Goal: Task Accomplishment & Management: Manage account settings

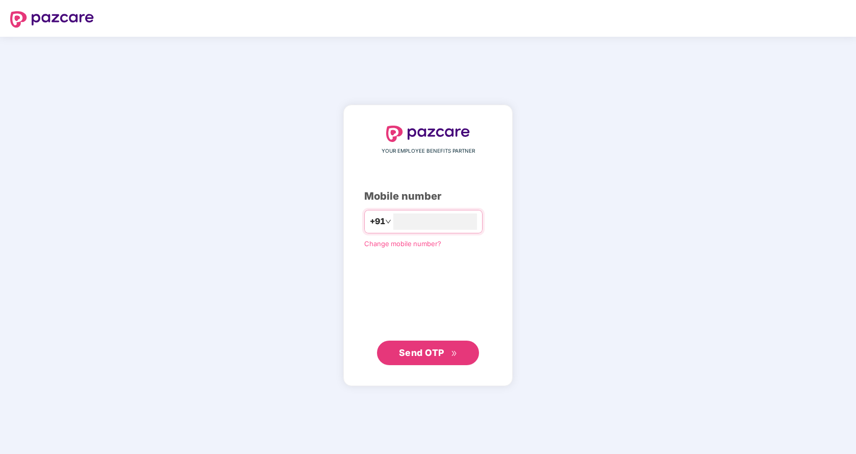
type input "**********"
click at [424, 350] on span "Send OTP" at bounding box center [421, 352] width 45 height 11
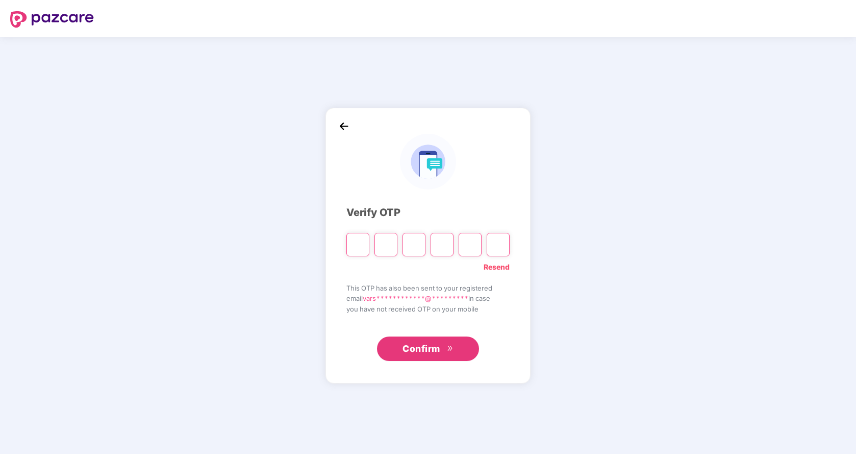
type input "*"
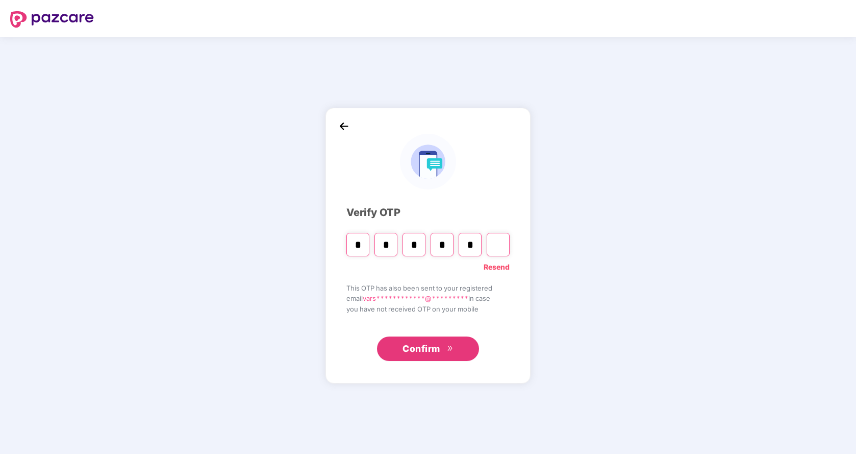
type input "*"
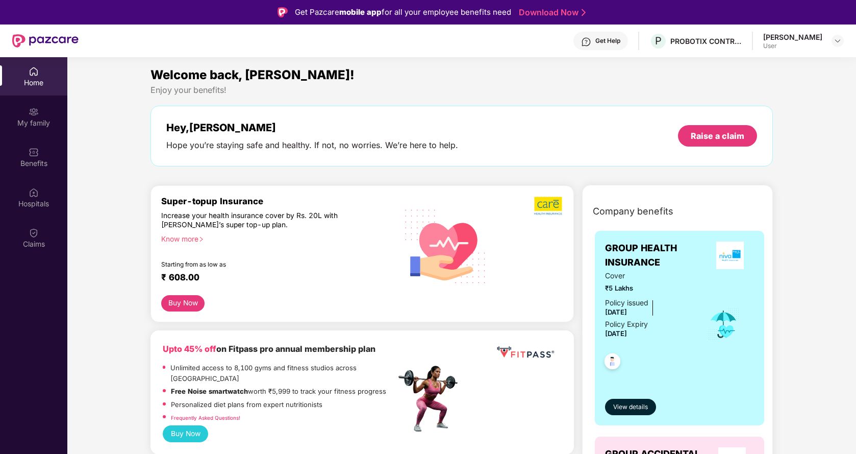
click at [30, 85] on div "Home" at bounding box center [33, 83] width 67 height 10
click at [36, 151] on img at bounding box center [34, 152] width 10 height 10
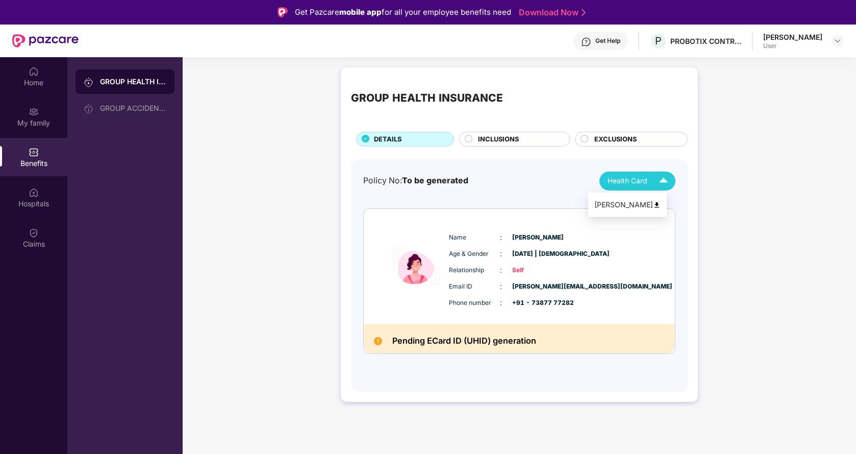
click at [658, 183] on img at bounding box center [664, 181] width 18 height 18
click at [661, 205] on img at bounding box center [657, 205] width 8 height 8
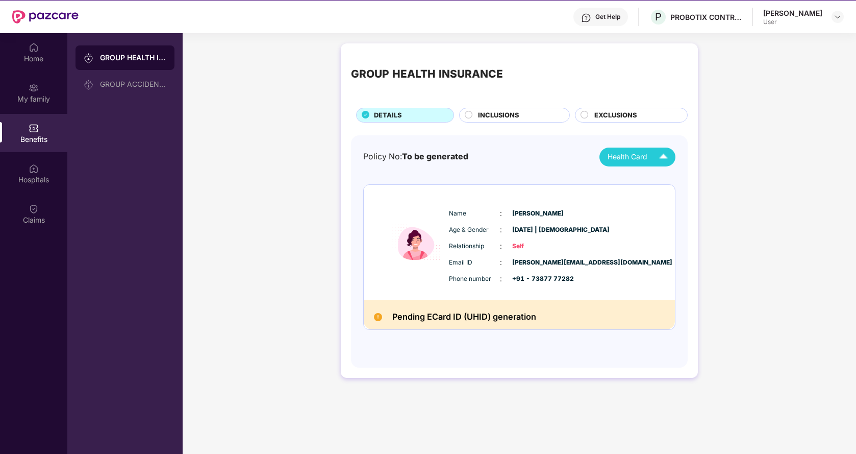
scroll to position [6, 0]
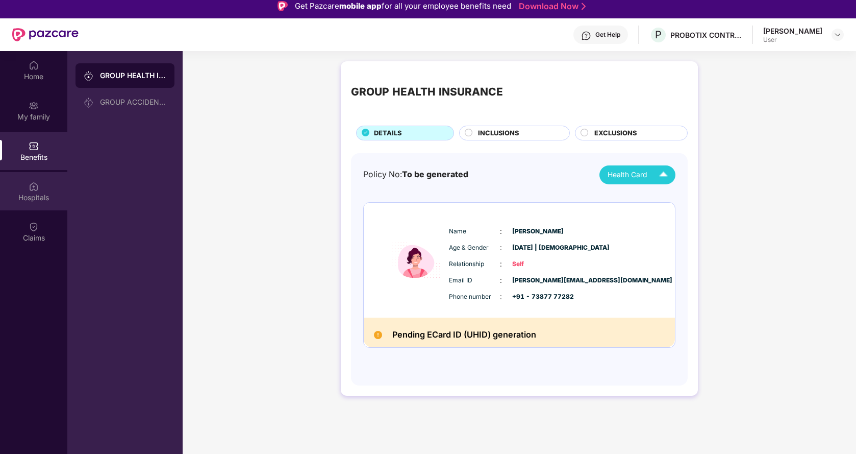
click at [43, 192] on div "Hospitals" at bounding box center [33, 197] width 67 height 10
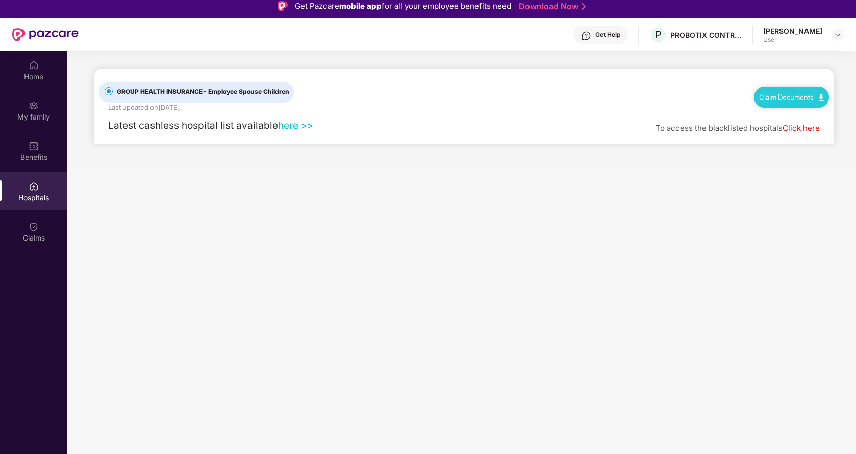
click at [295, 127] on link "here >>" at bounding box center [295, 125] width 35 height 12
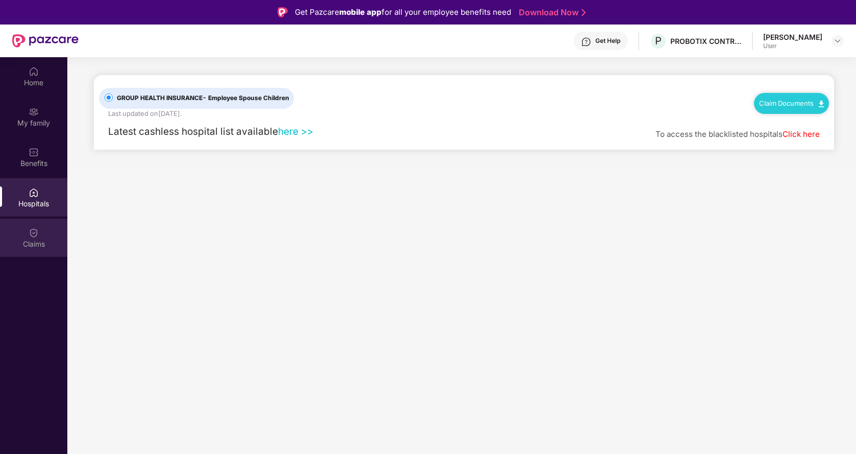
click at [30, 239] on div "Claims" at bounding box center [33, 244] width 67 height 10
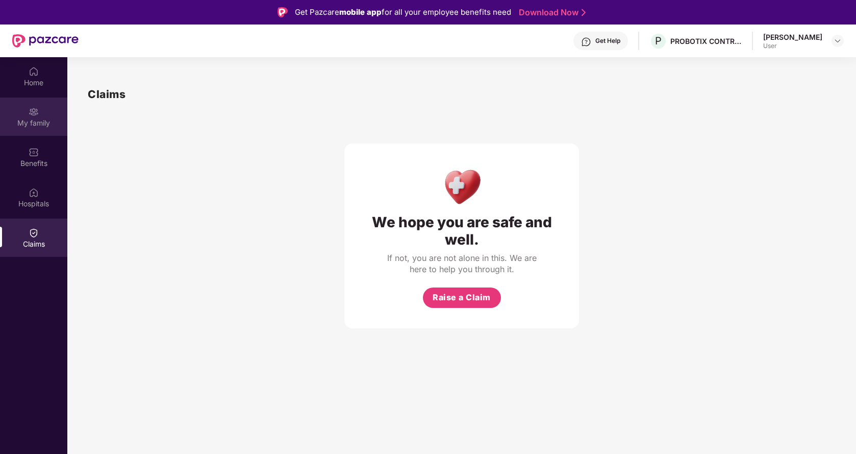
click at [35, 120] on div "My family" at bounding box center [33, 123] width 67 height 10
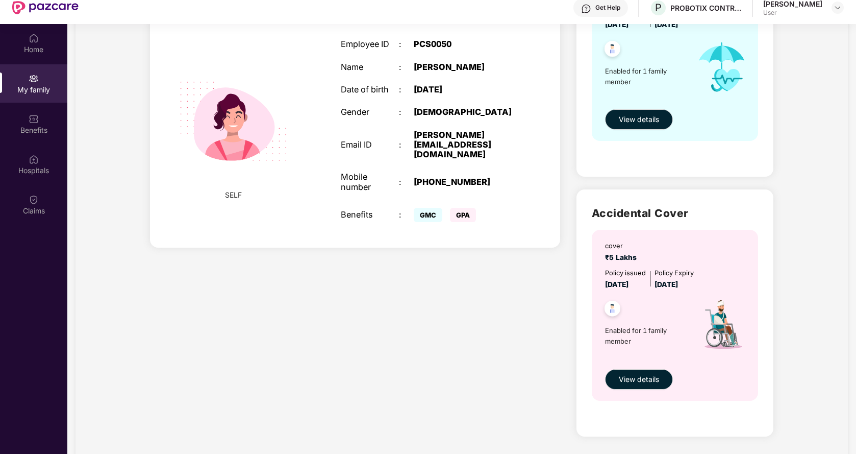
scroll to position [51, 0]
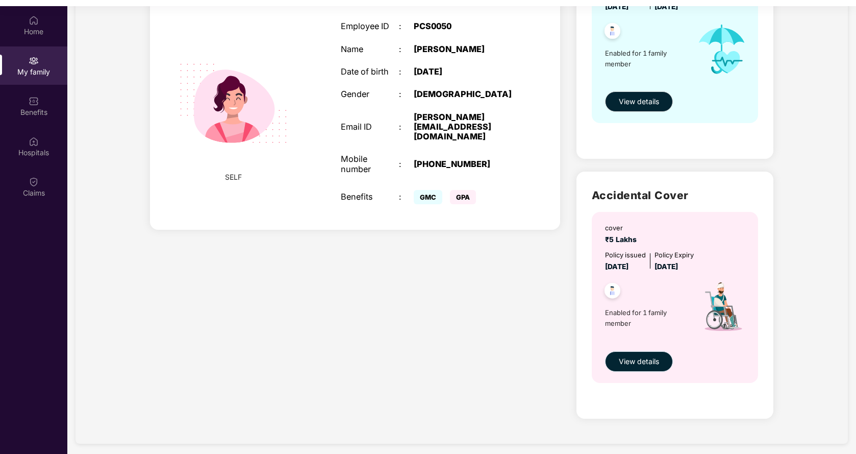
click at [625, 358] on span "View details" at bounding box center [639, 361] width 40 height 11
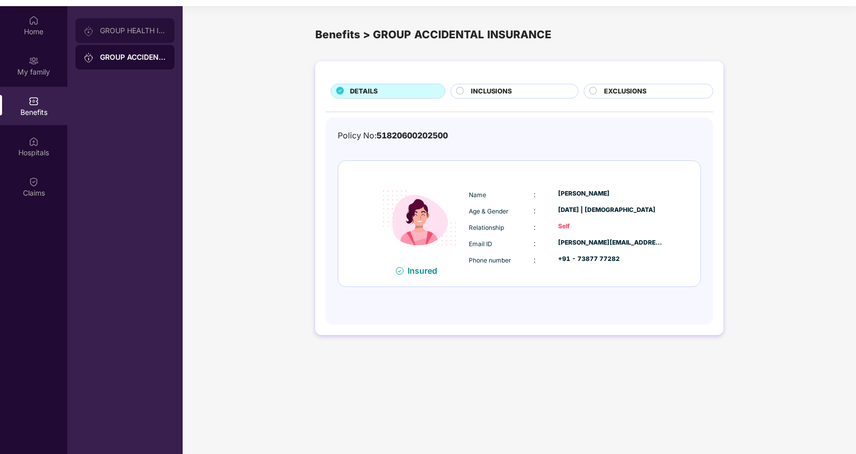
click at [144, 28] on div "GROUP HEALTH INSURANCE" at bounding box center [133, 31] width 66 height 8
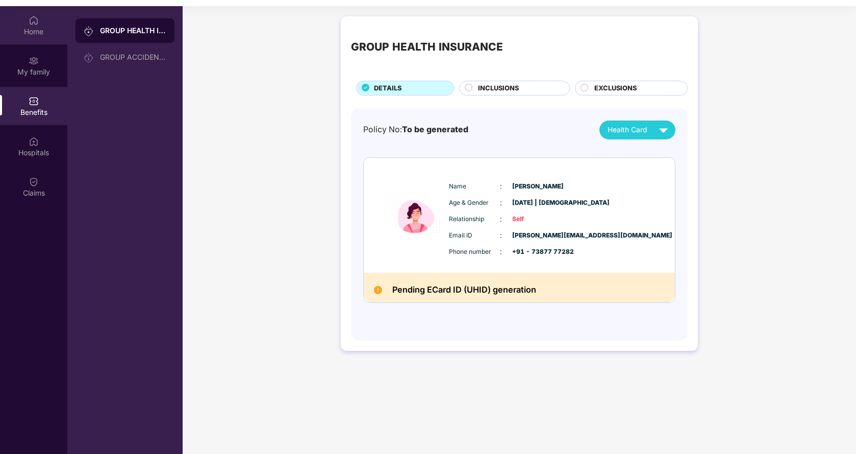
click at [30, 27] on div "Home" at bounding box center [33, 32] width 67 height 10
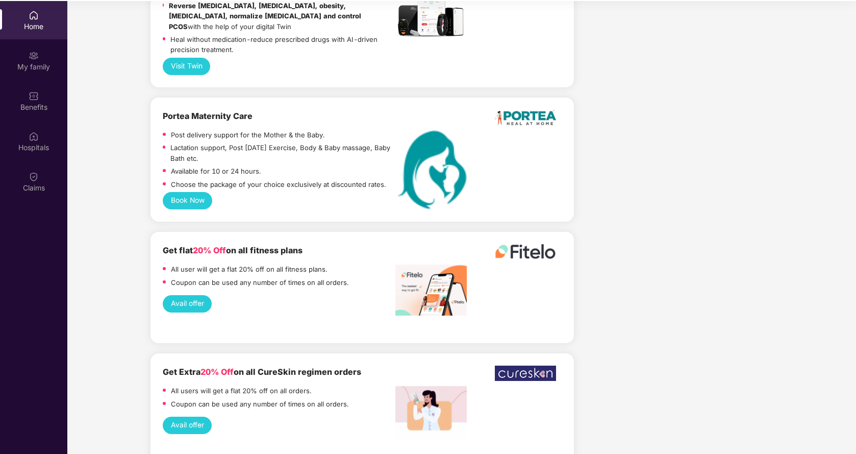
scroll to position [57, 0]
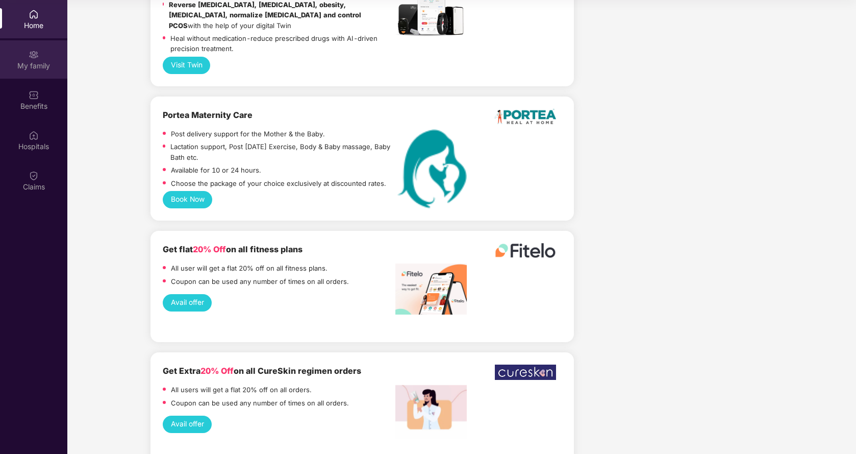
click at [39, 53] on div "My family" at bounding box center [33, 59] width 67 height 38
